Goal: Task Accomplishment & Management: Use online tool/utility

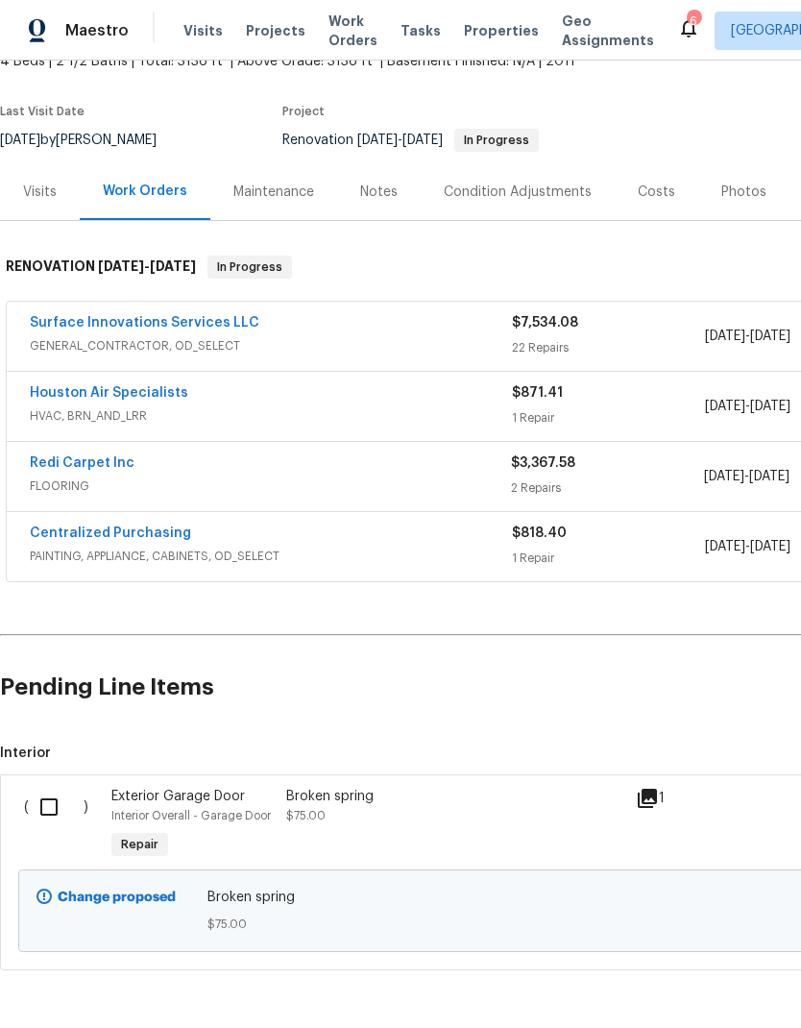
scroll to position [124, 0]
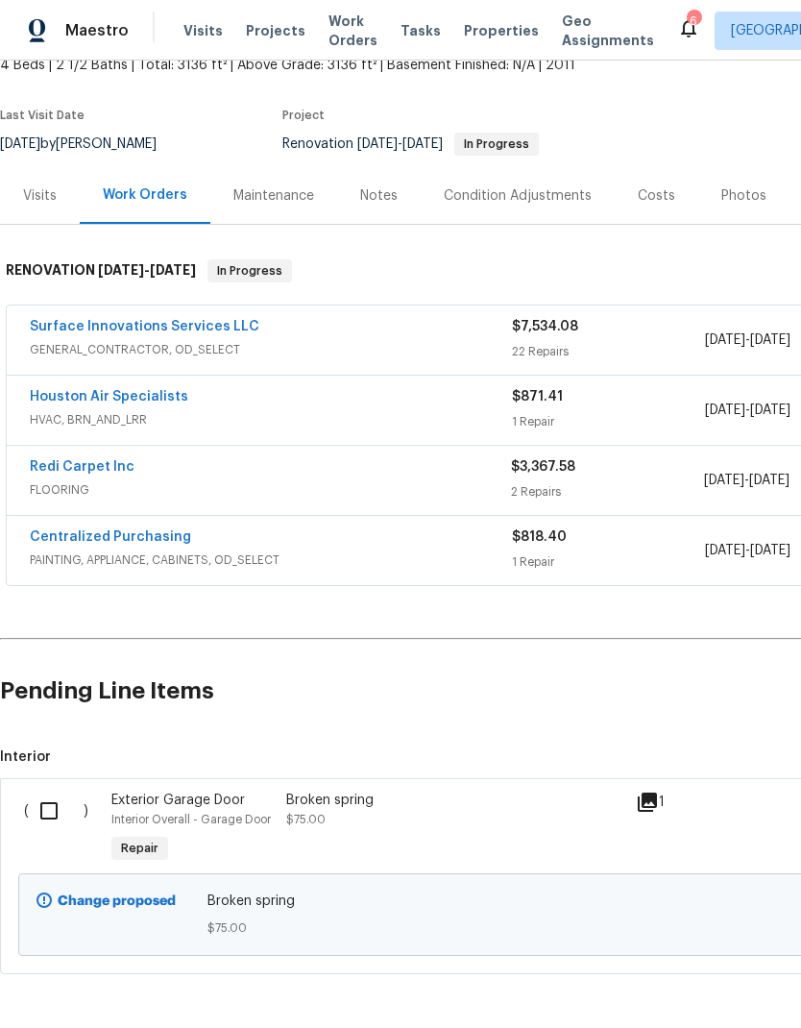
click at [48, 816] on input "checkbox" at bounding box center [56, 811] width 55 height 40
checkbox input "true"
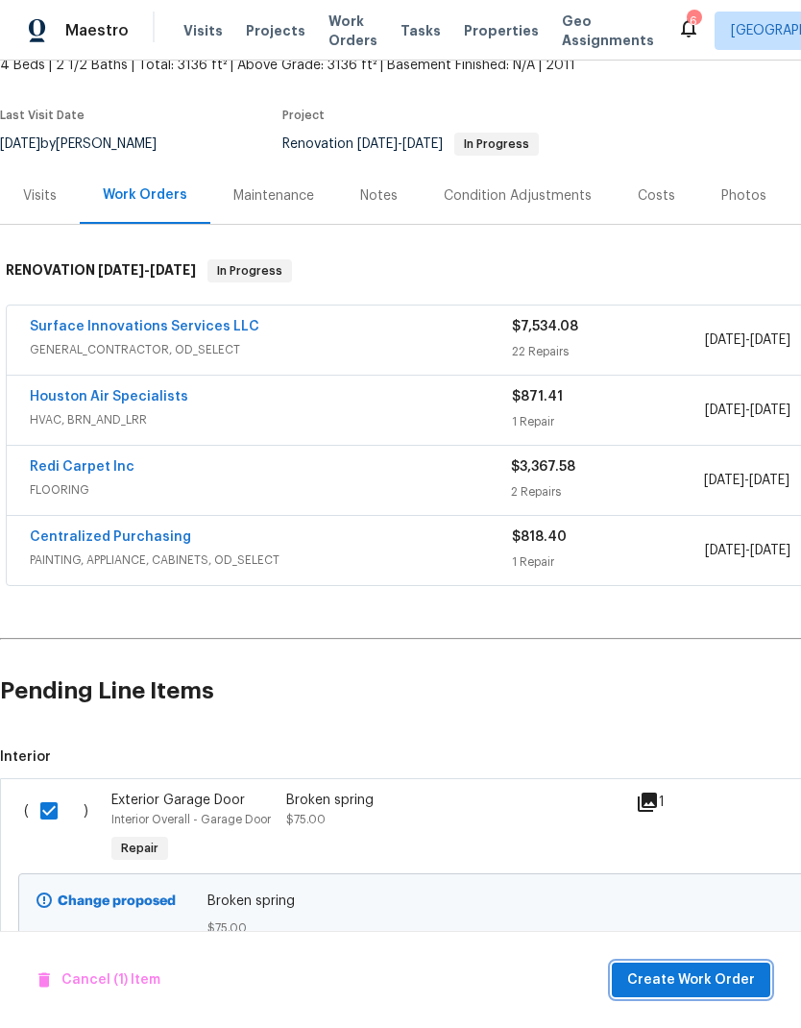
click at [735, 977] on span "Create Work Order" at bounding box center [691, 980] width 128 height 24
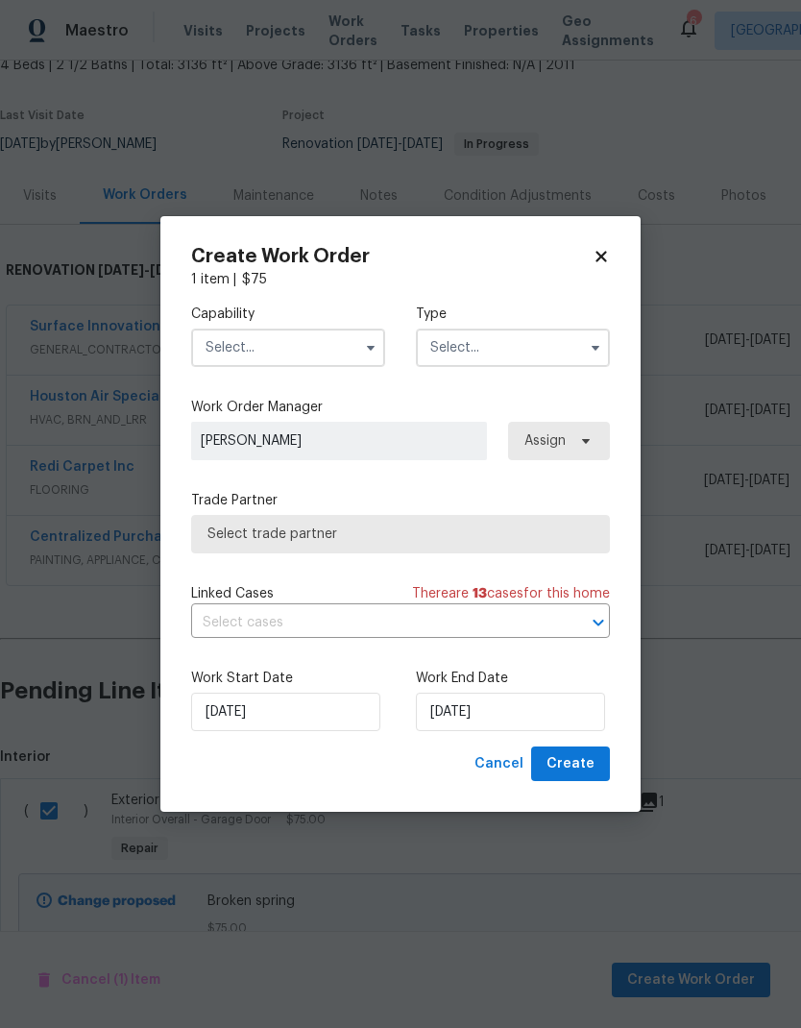
click at [340, 357] on input "text" at bounding box center [288, 348] width 194 height 38
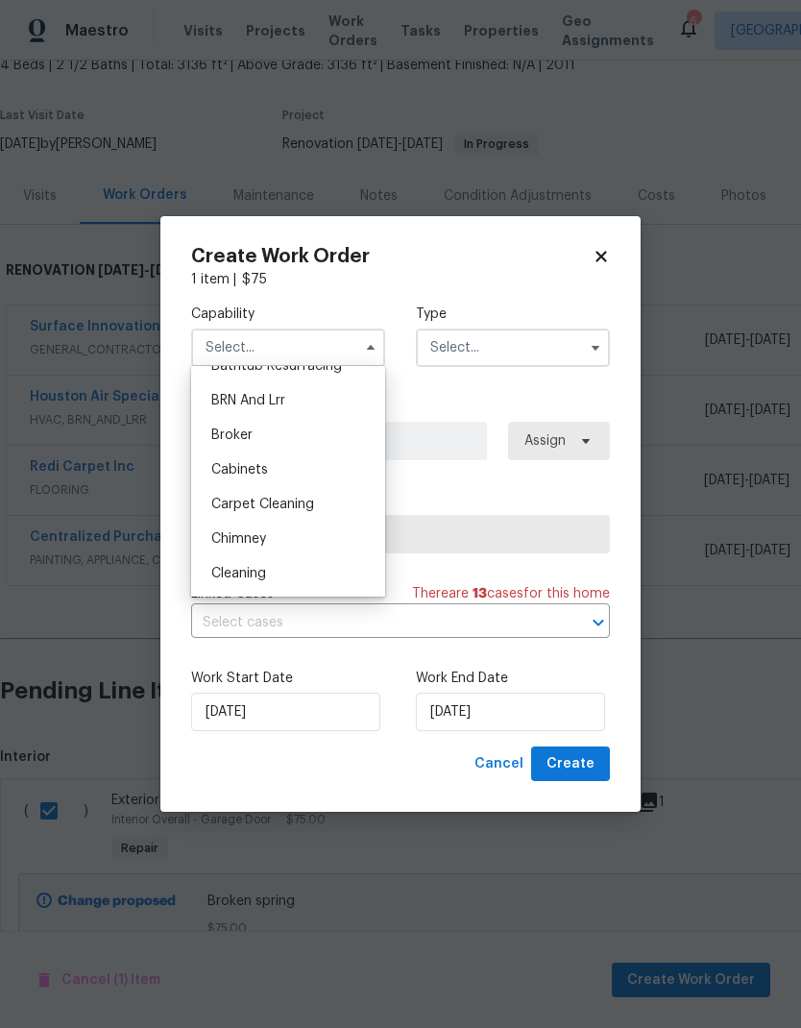
scroll to position [300, 0]
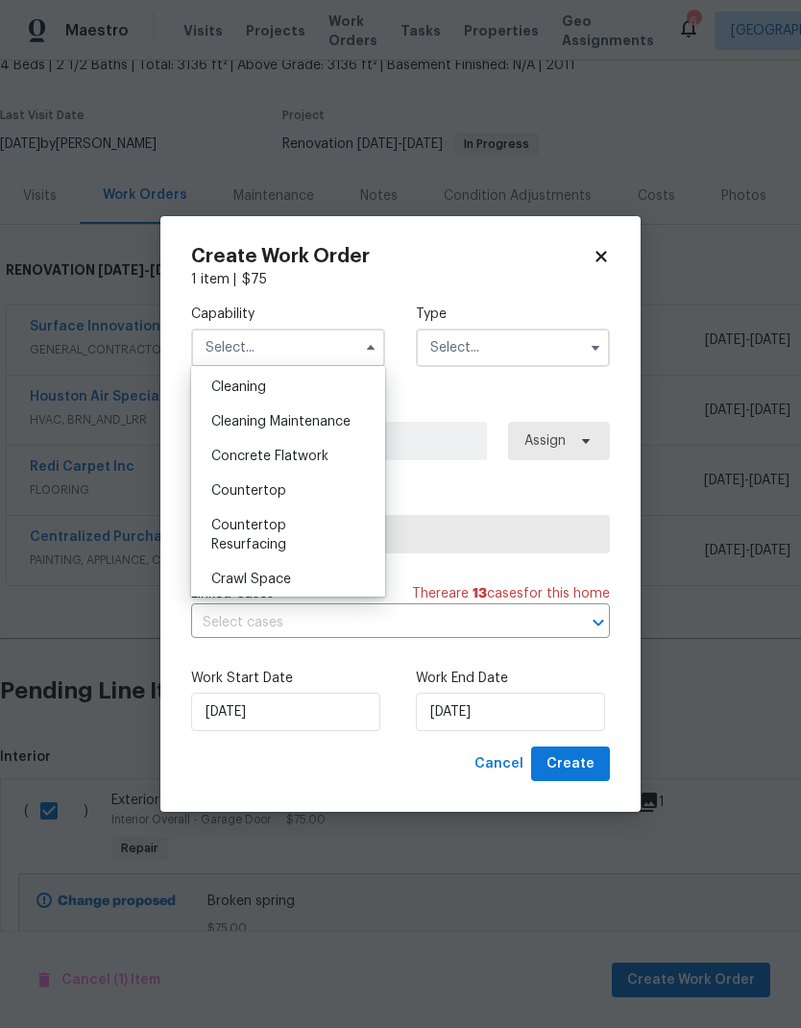
click at [407, 415] on label "Work Order Manager" at bounding box center [400, 407] width 419 height 19
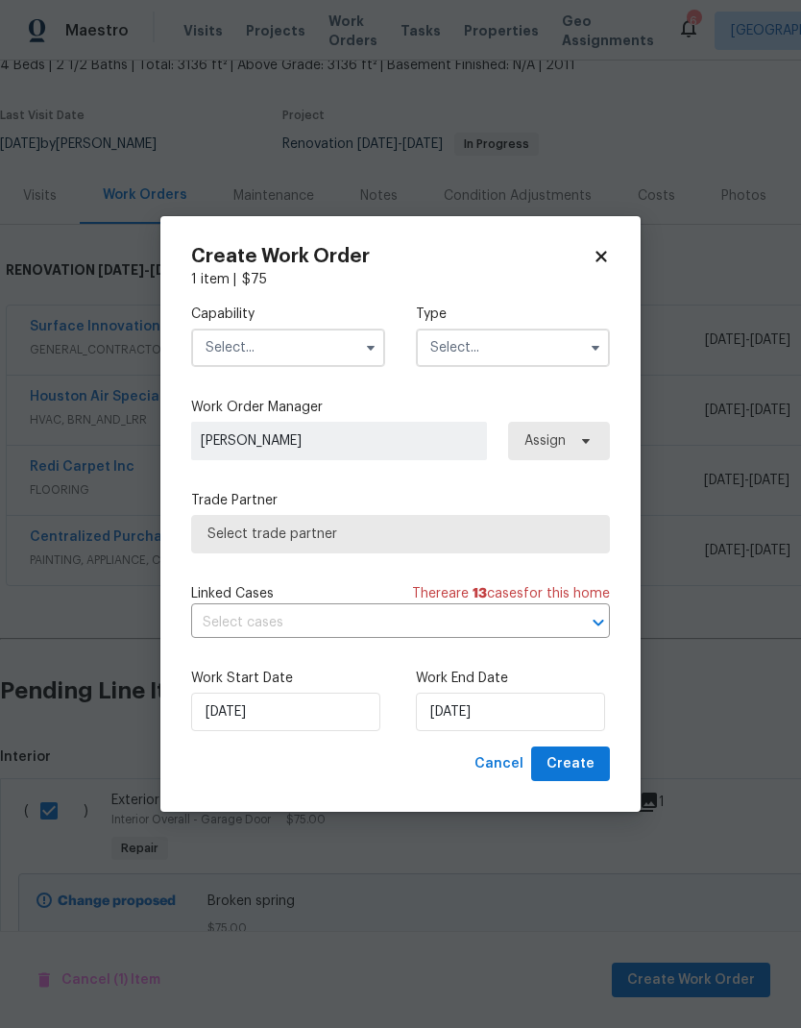
click at [345, 348] on input "text" at bounding box center [288, 348] width 194 height 38
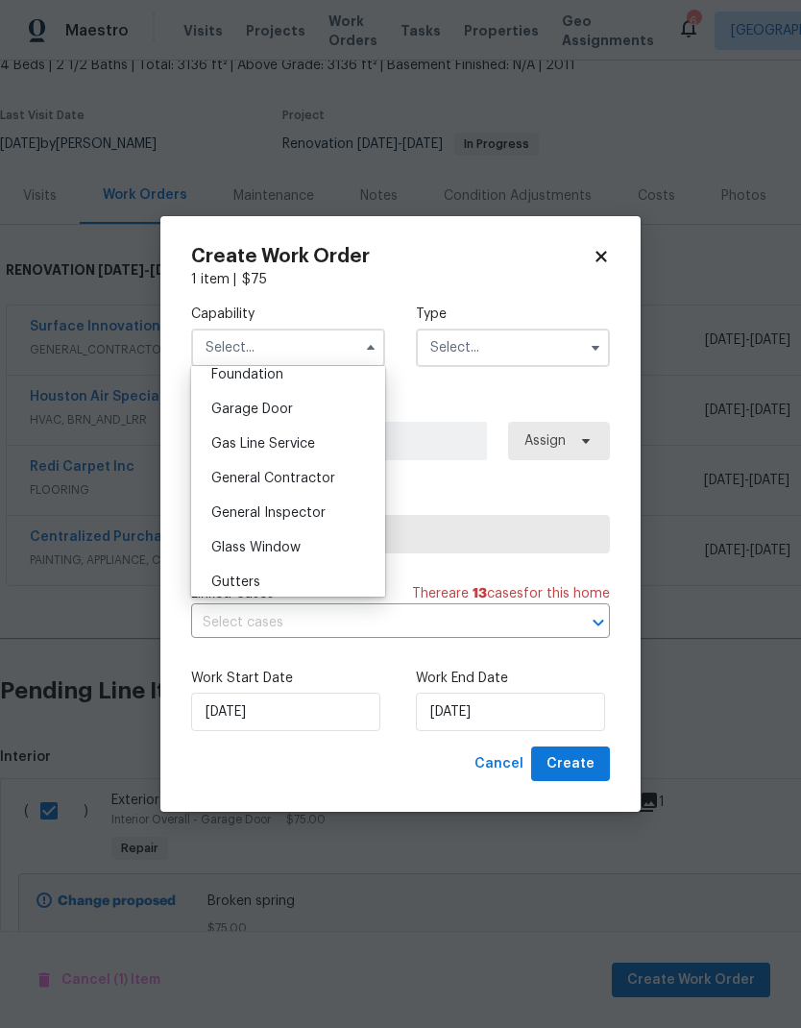
scroll to position [829, 0]
click at [321, 396] on div "Garage Door" at bounding box center [288, 408] width 184 height 35
type input "Garage Door"
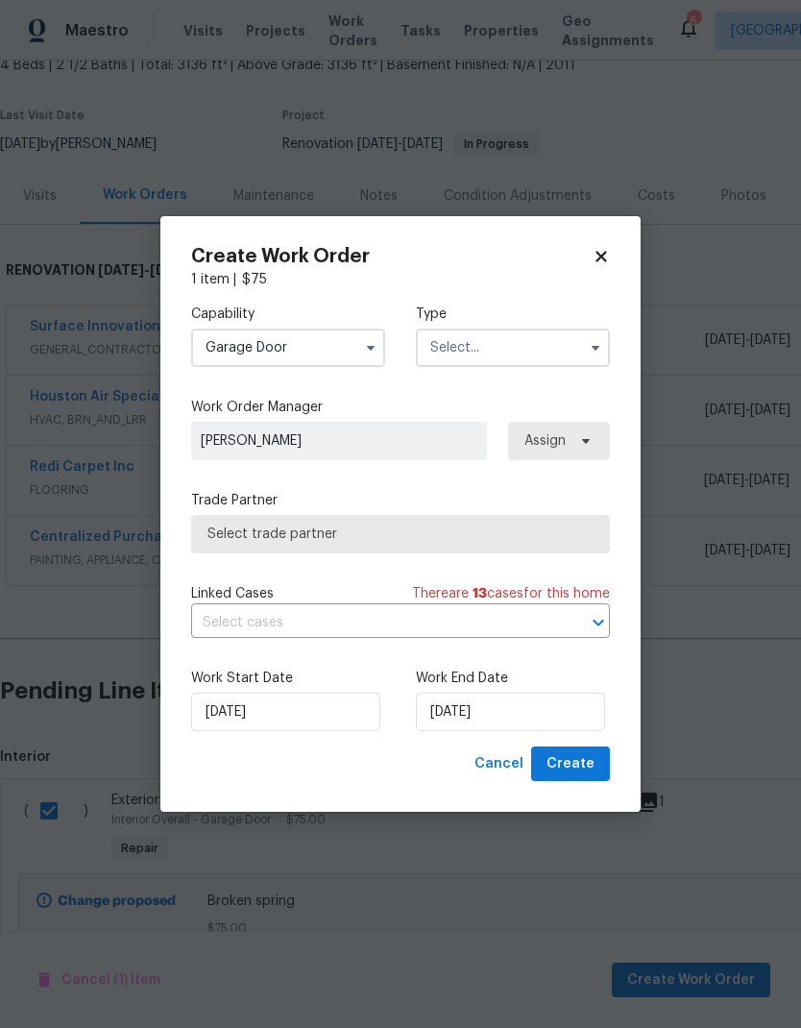
click at [494, 347] on input "text" at bounding box center [513, 348] width 194 height 38
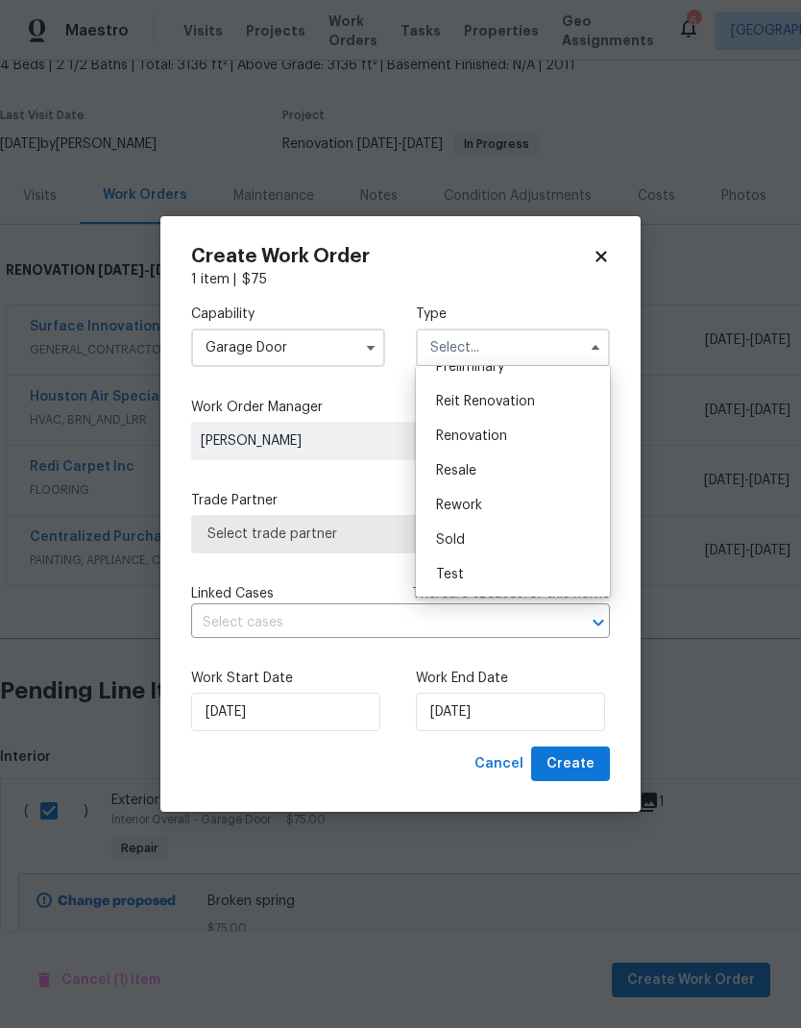
scroll to position [436, 0]
click at [525, 440] on div "Renovation" at bounding box center [513, 436] width 184 height 35
type input "Renovation"
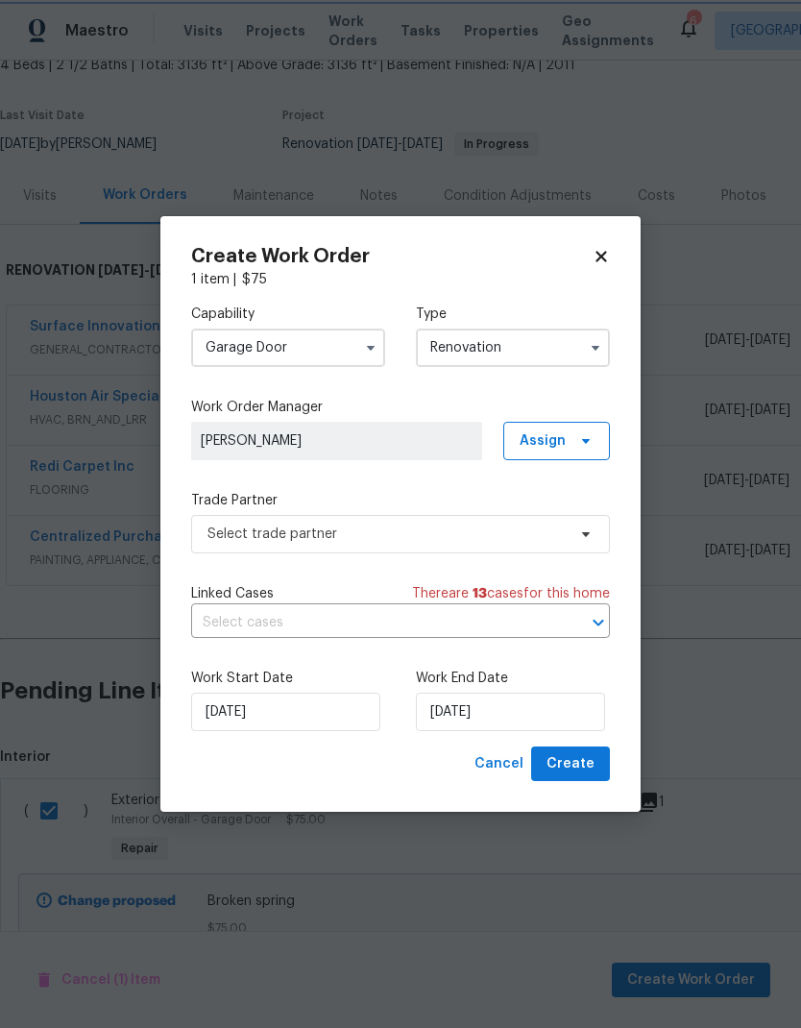
scroll to position [0, 0]
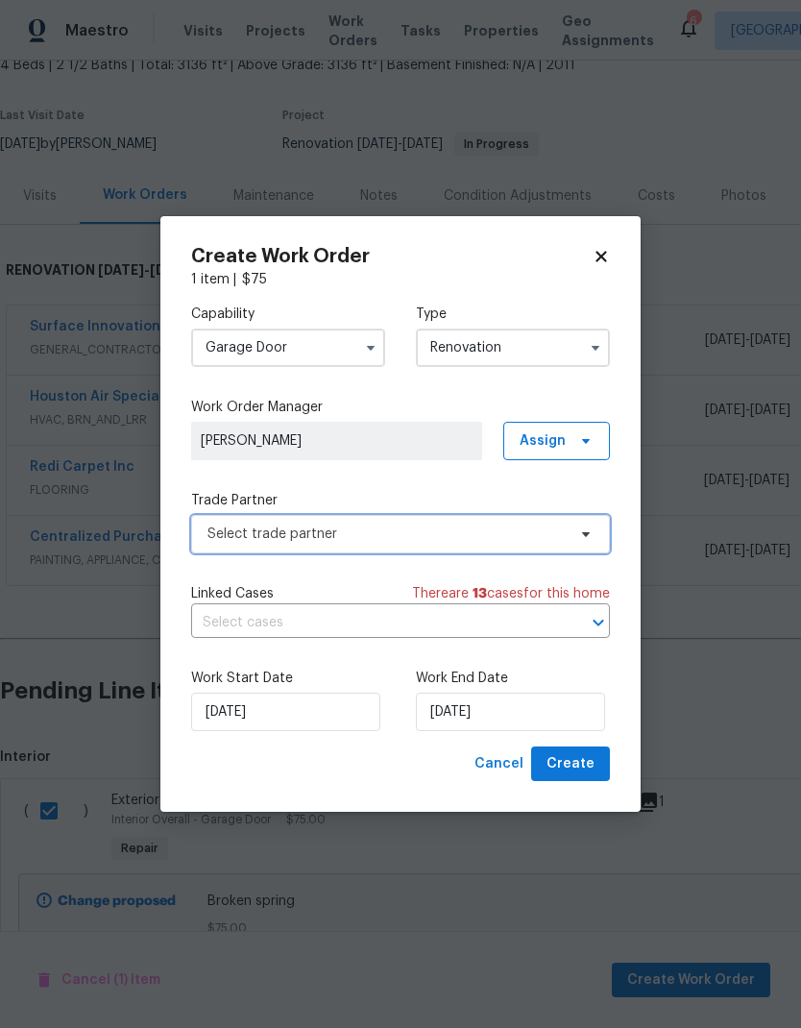
click at [467, 539] on span "Select trade partner" at bounding box center [386, 534] width 358 height 19
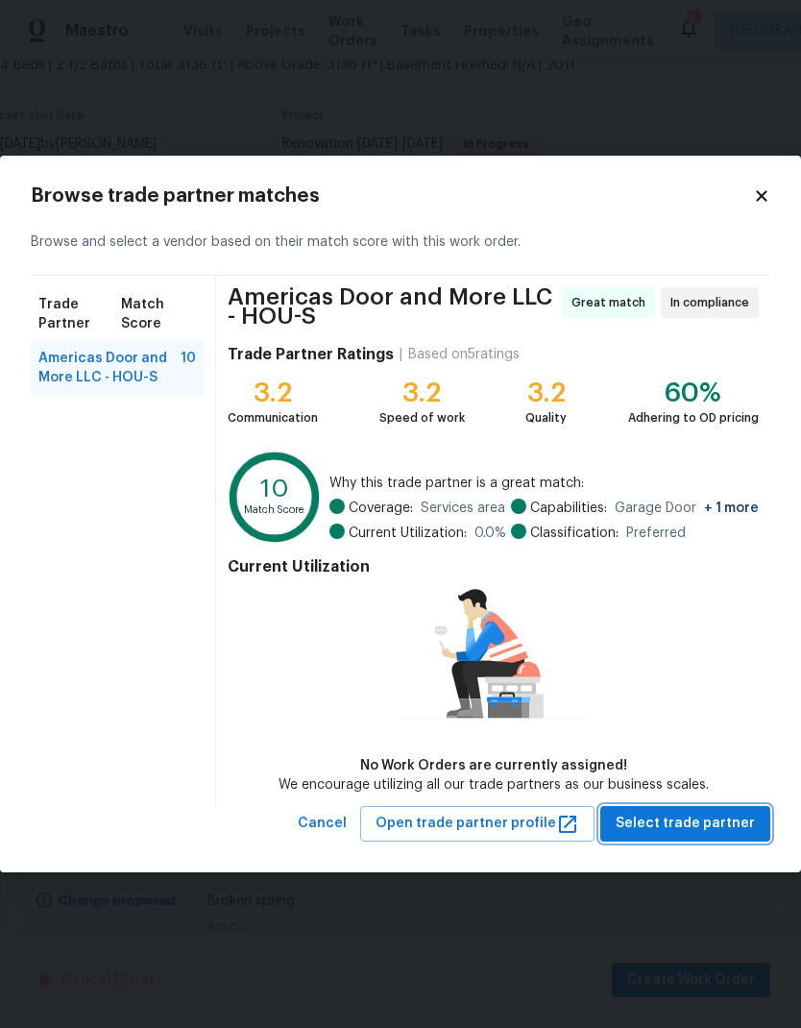
click at [699, 827] on span "Select trade partner" at bounding box center [685, 824] width 139 height 24
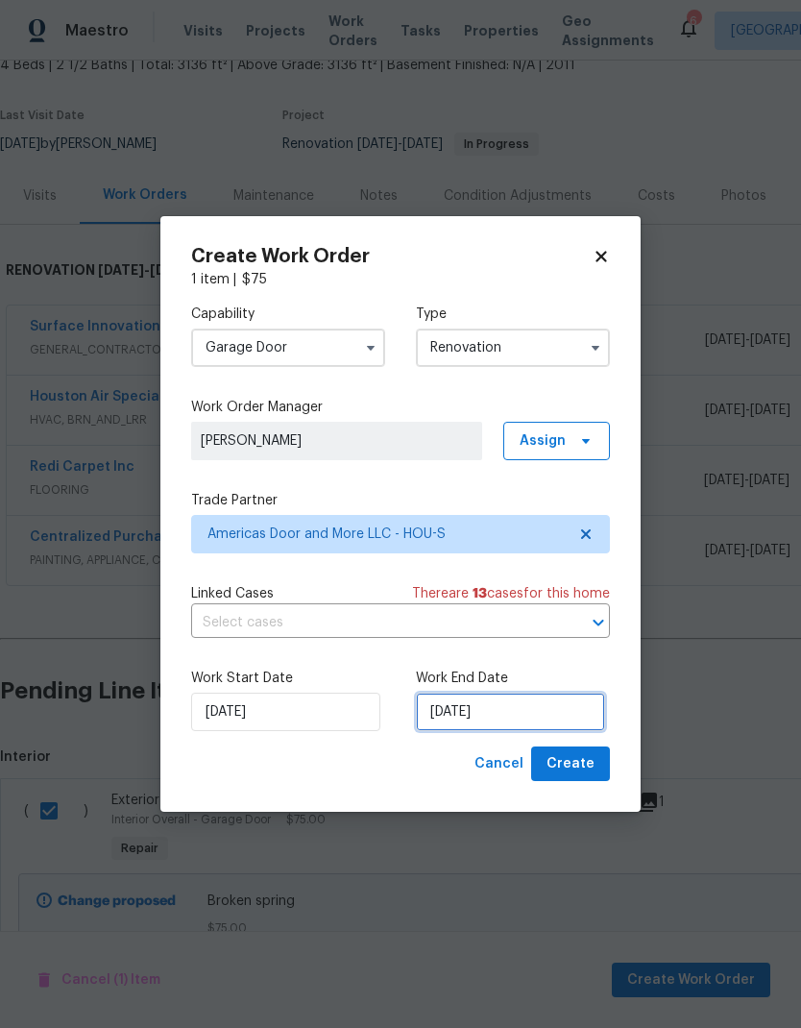
click at [554, 712] on input "[DATE]" at bounding box center [510, 712] width 189 height 38
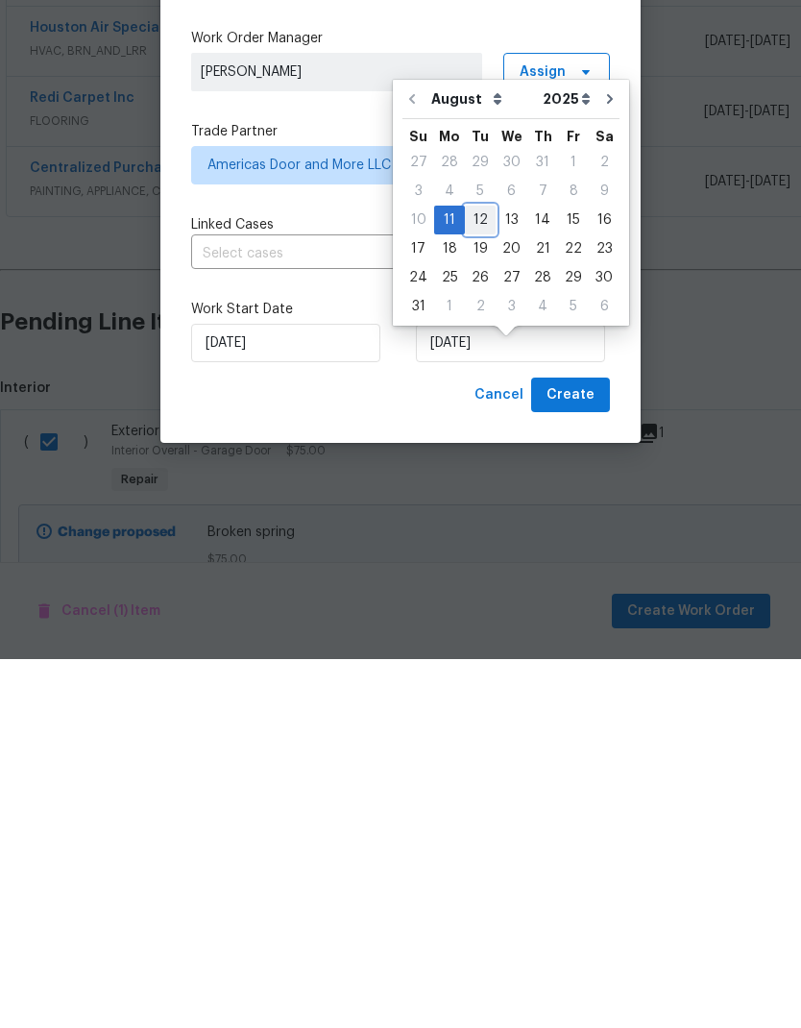
click at [473, 575] on div "12" at bounding box center [480, 588] width 31 height 27
type input "[DATE]"
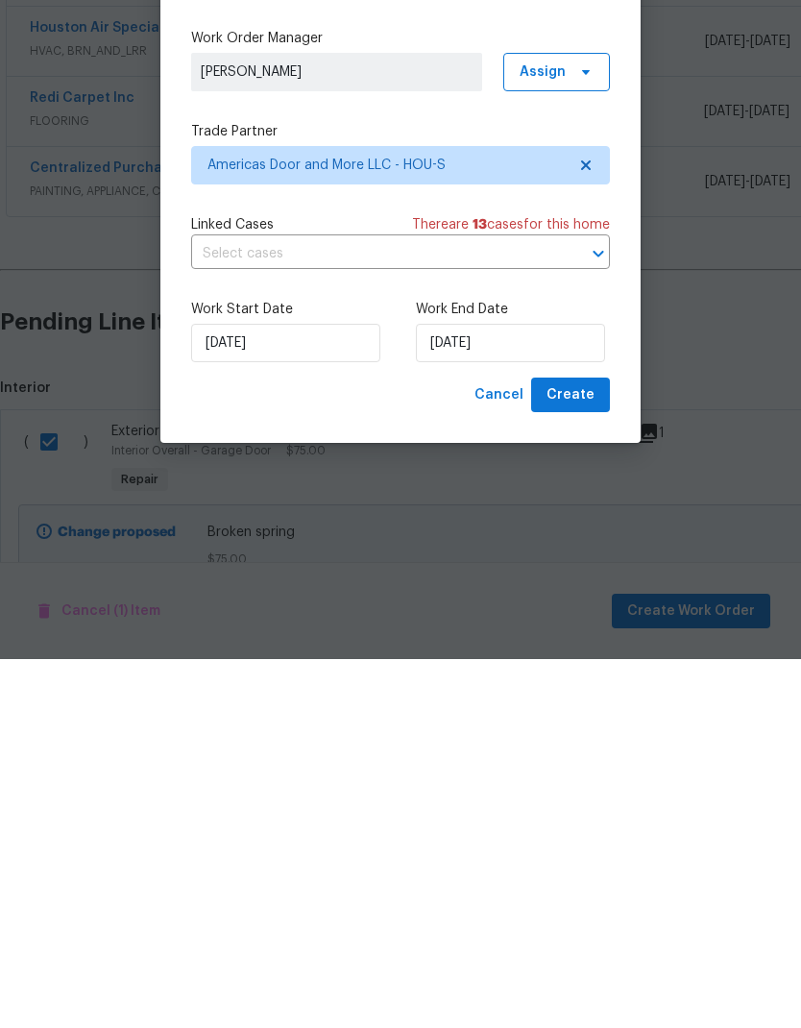
scroll to position [77, 0]
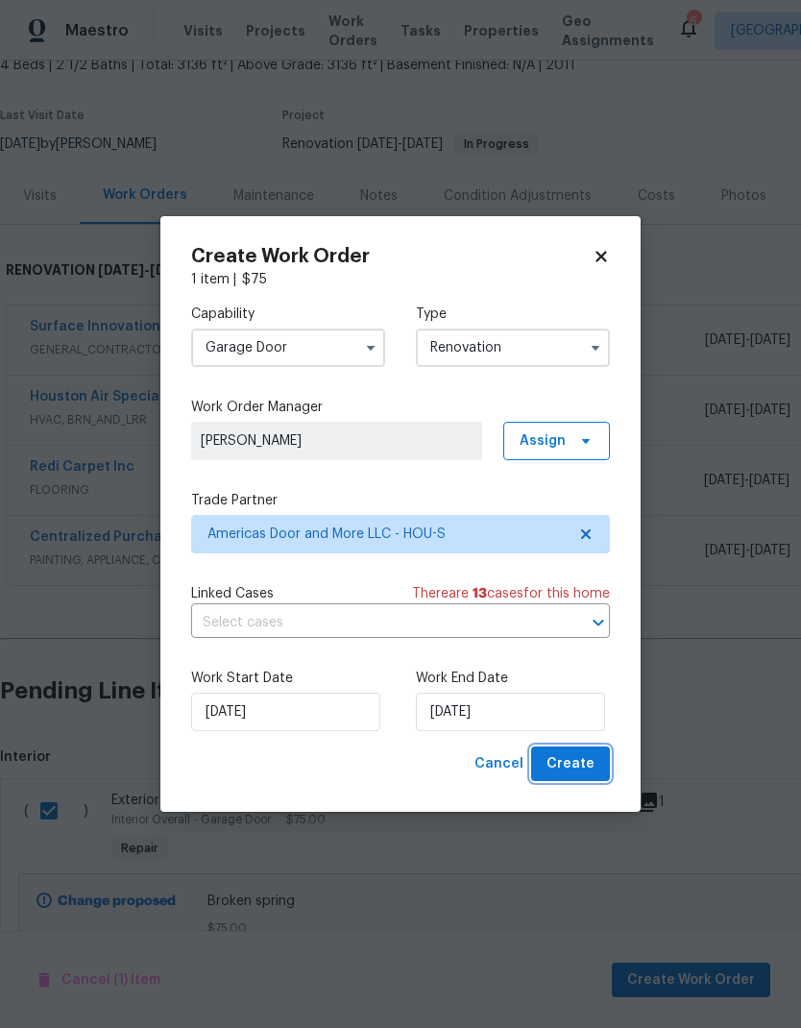
click at [582, 765] on span "Create" at bounding box center [571, 764] width 48 height 24
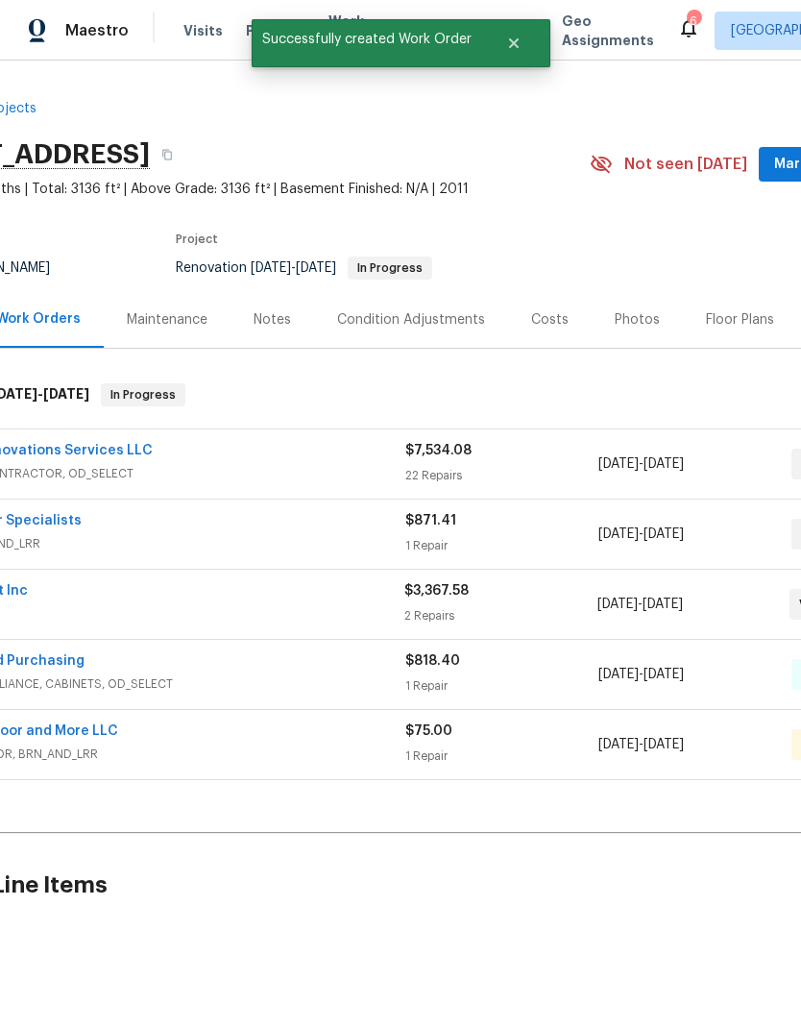
scroll to position [0, 88]
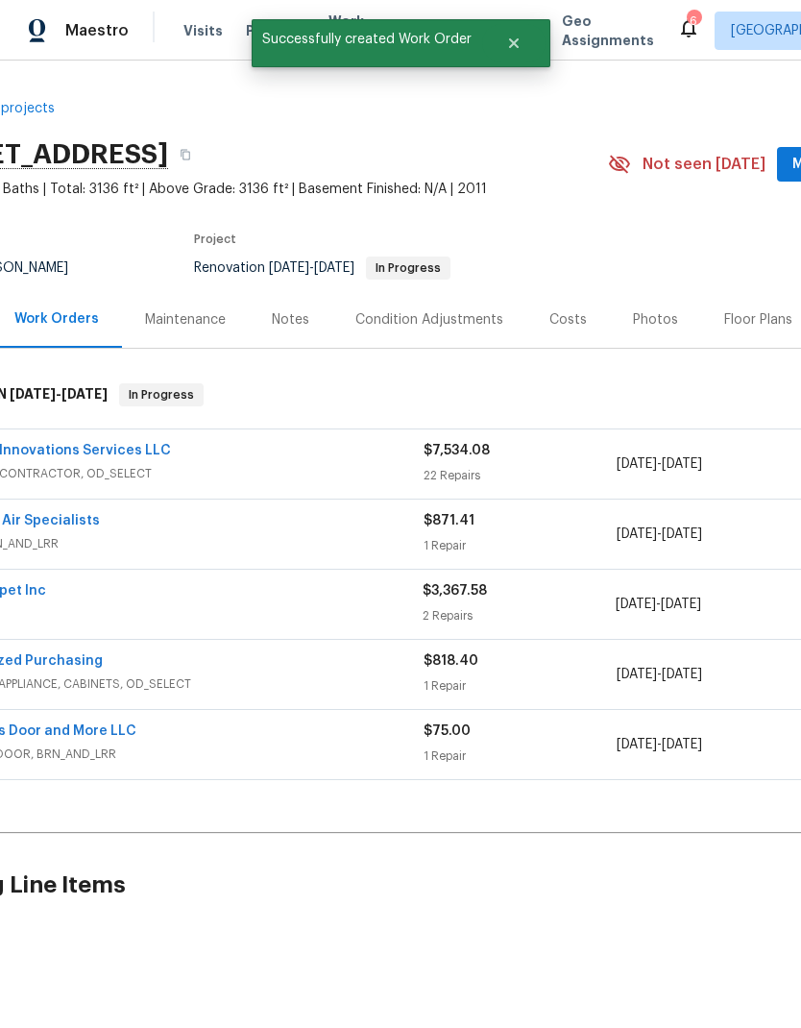
click at [60, 724] on link "Americas Door and More LLC" at bounding box center [38, 730] width 195 height 13
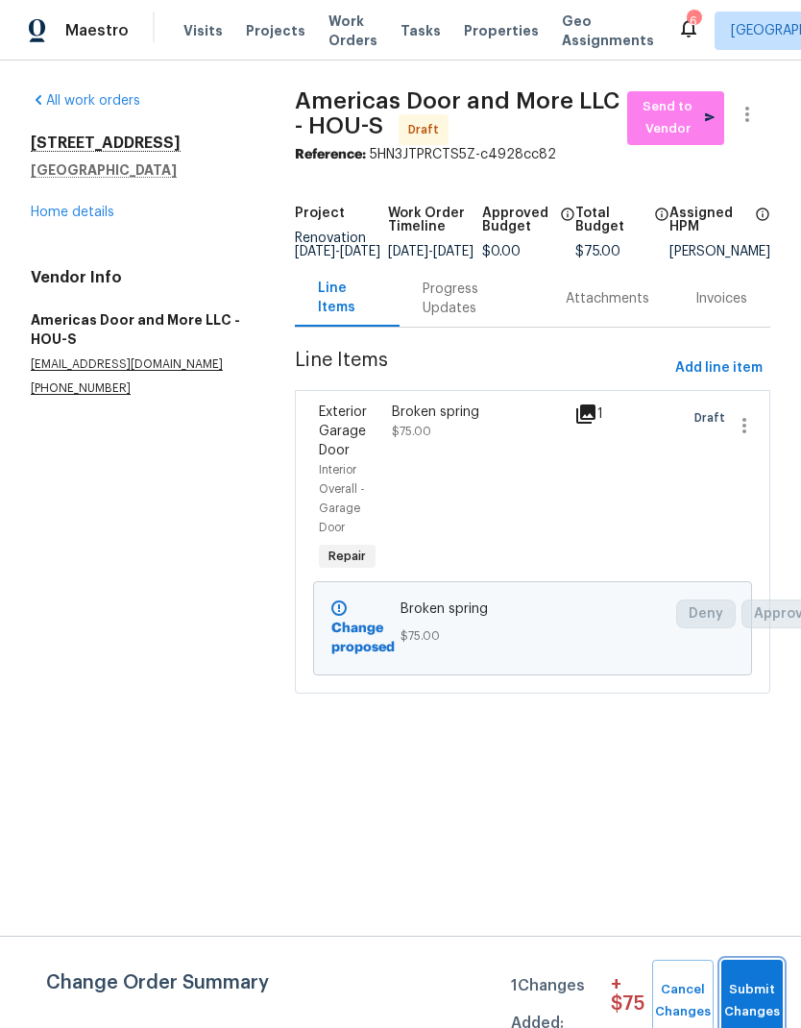
click at [748, 984] on span "Submit Changes" at bounding box center [752, 1001] width 42 height 44
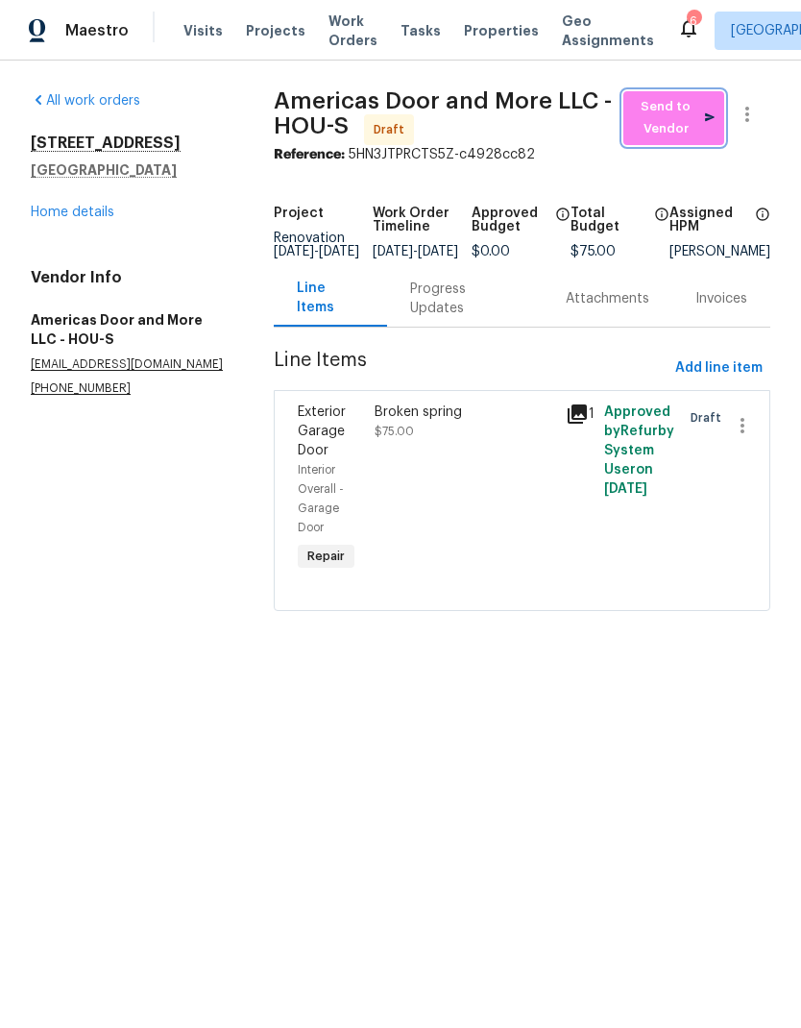
click at [685, 119] on span "Send to Vendor" at bounding box center [674, 118] width 82 height 44
